Goal: Book appointment/travel/reservation

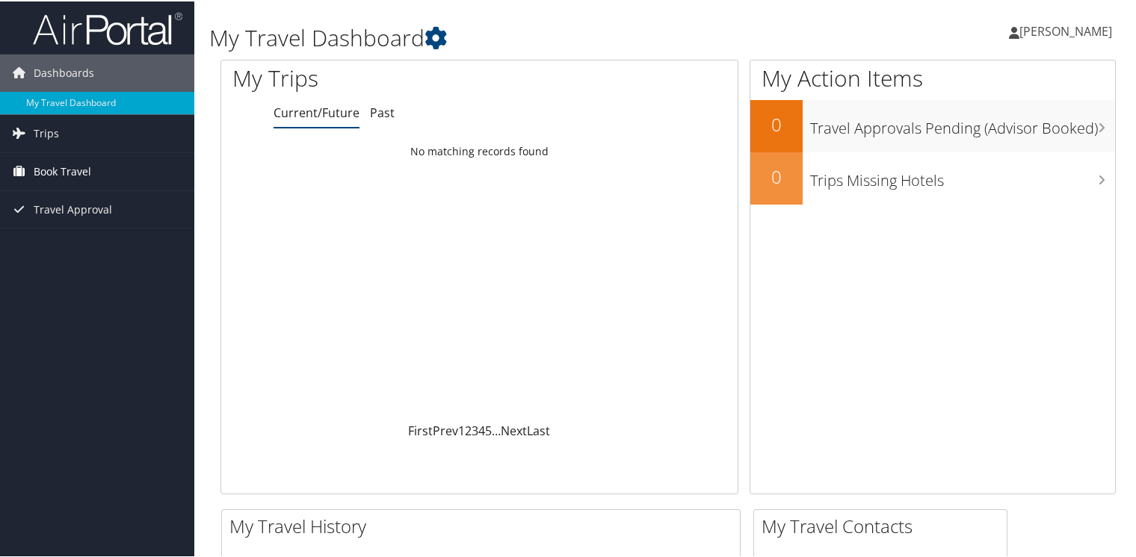
click at [81, 166] on span "Book Travel" at bounding box center [63, 170] width 58 height 37
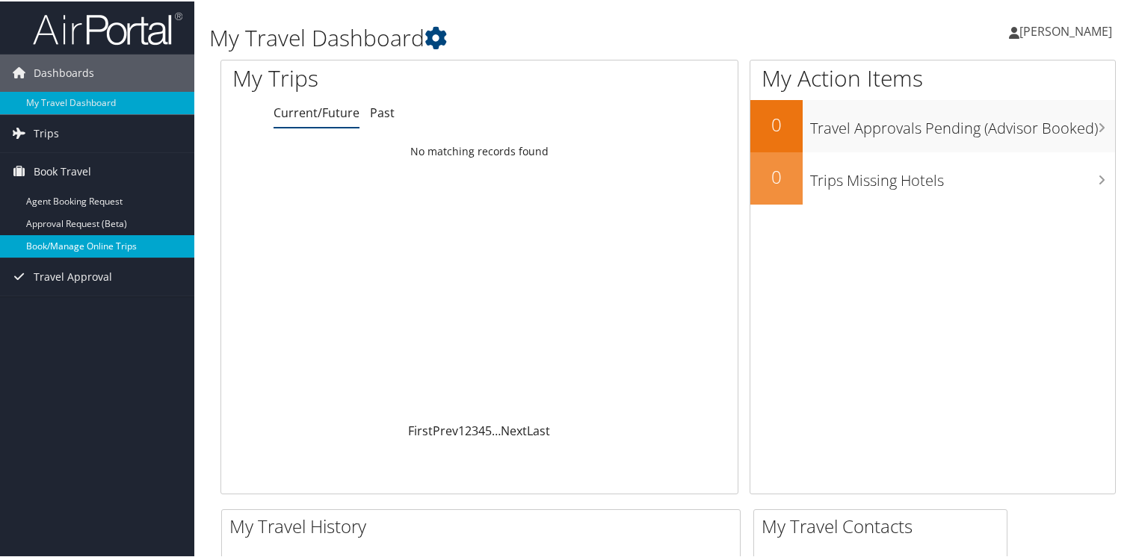
click at [58, 244] on link "Book/Manage Online Trips" at bounding box center [97, 245] width 194 height 22
